Goal: Task Accomplishment & Management: Manage account settings

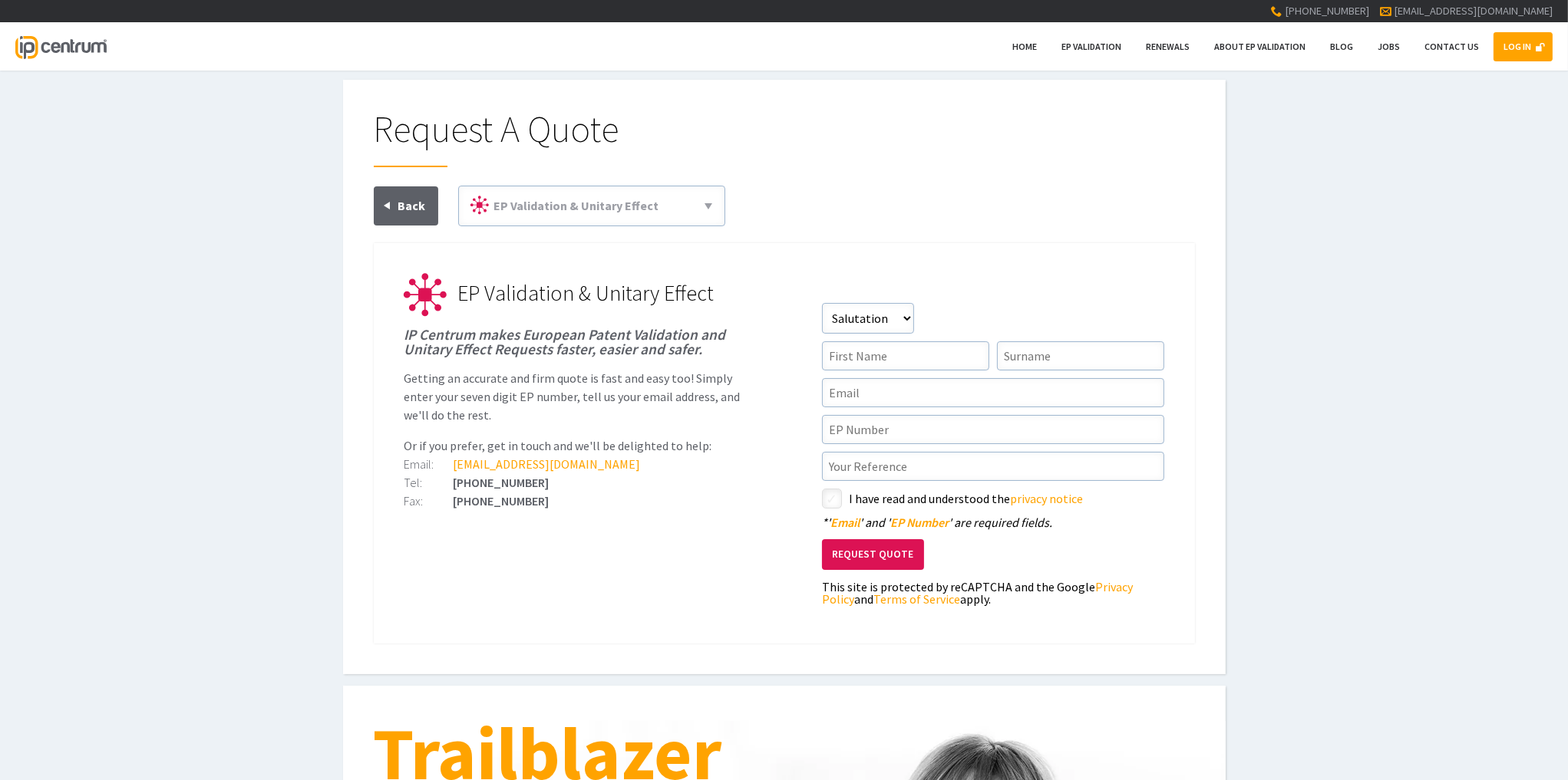
click at [1494, 45] on div "LOG IN Home EP Validation Renewals About EP Validation Blog Jobs Contact Us" at bounding box center [784, 46] width 1568 height 48
click at [1508, 45] on link "LOG IN" at bounding box center [1522, 46] width 59 height 29
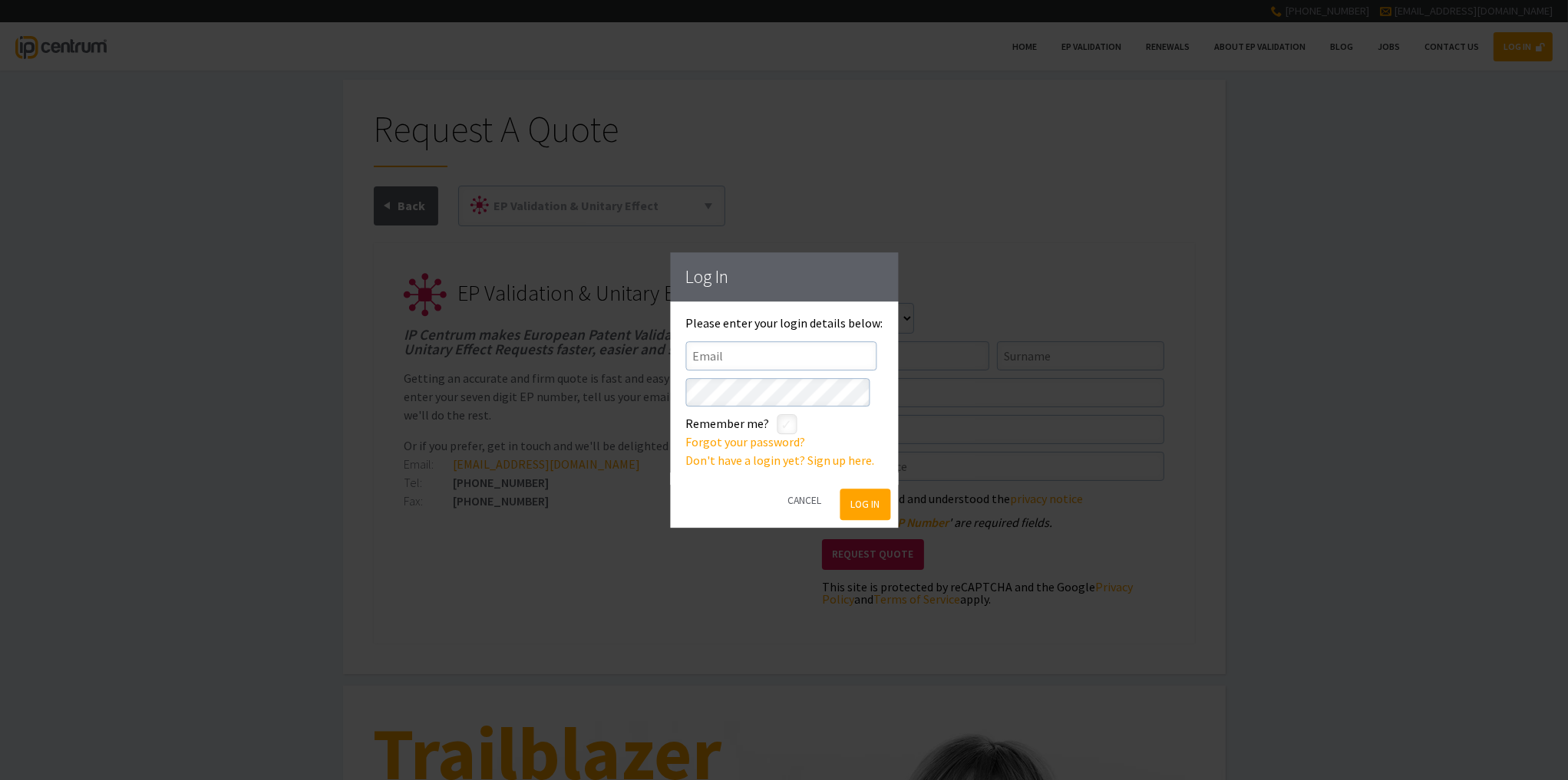
click at [838, 341] on div "Please enter your login details below: Email Password * Remember me? styled-che…" at bounding box center [784, 393] width 197 height 153
click at [835, 348] on input"] "text" at bounding box center [781, 355] width 191 height 29
type input"] "[EMAIL_ADDRESS][DOMAIN_NAME]"
click at [780, 420] on input"] "checkbox" at bounding box center [788, 425] width 18 height 18
checkbox input"] "true"
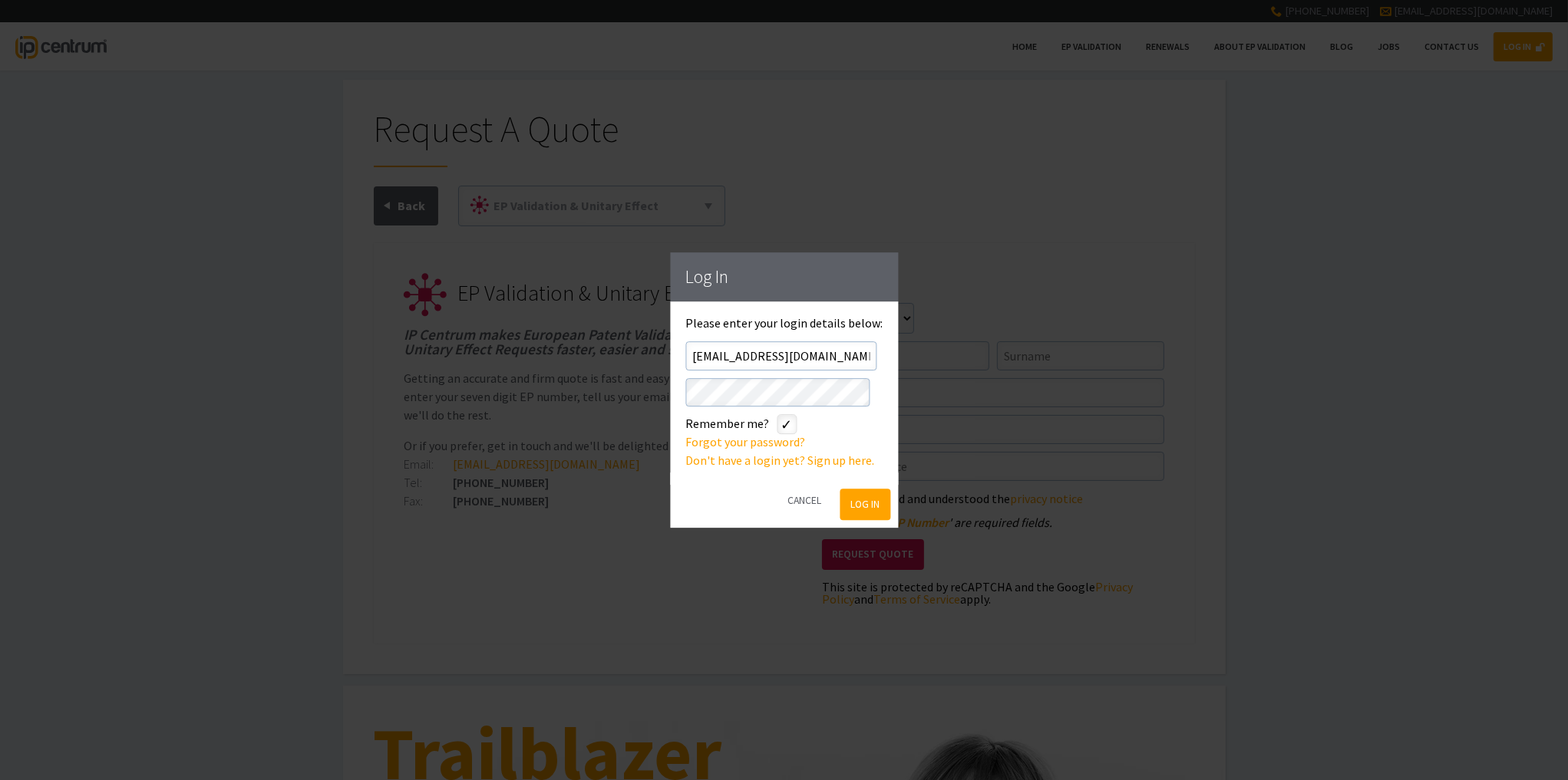
click at [865, 495] on button "Log In" at bounding box center [865, 505] width 50 height 32
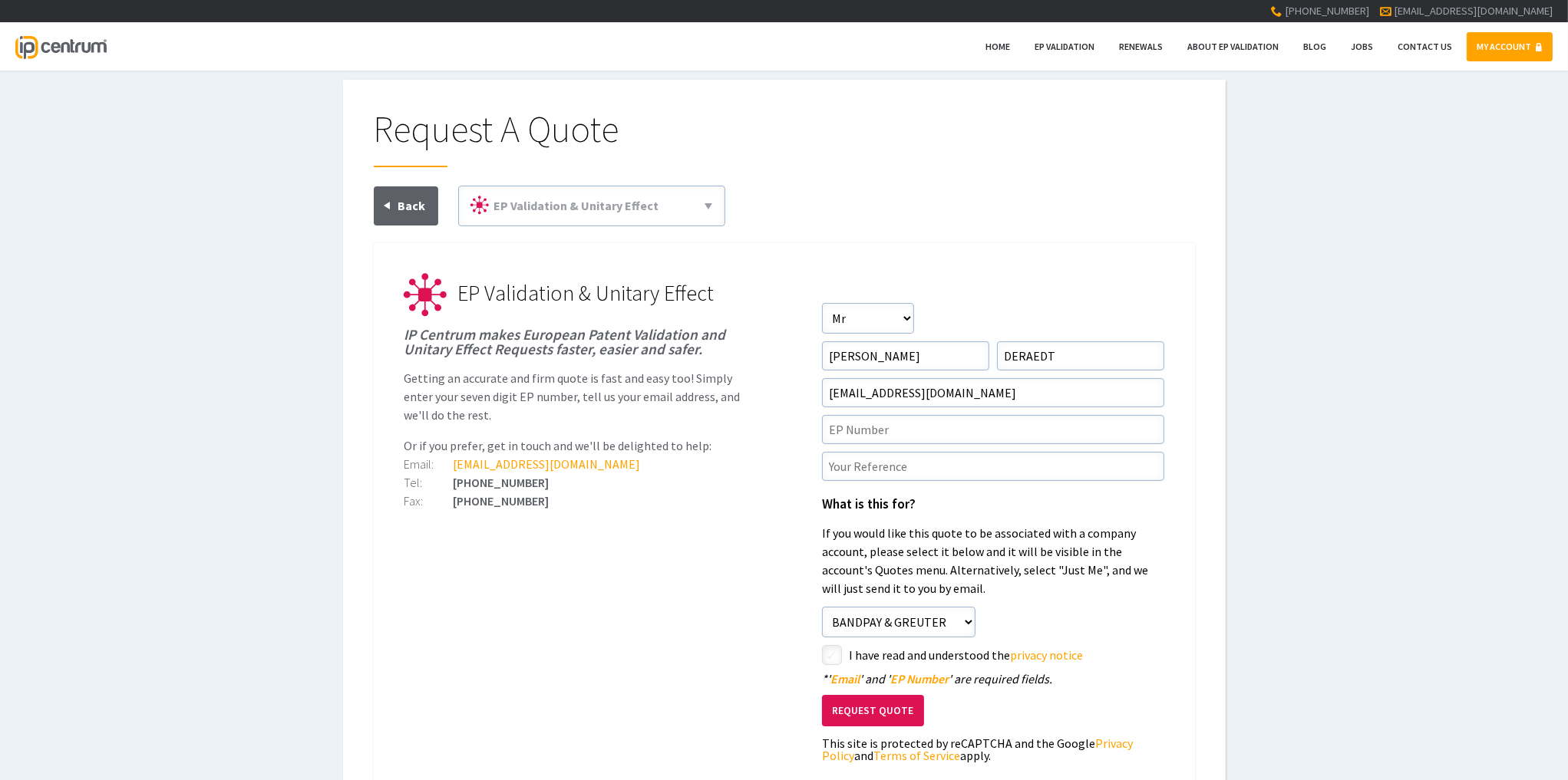
click at [1523, 46] on link "MY ACCOUNT" at bounding box center [1510, 46] width 86 height 29
